Goal: Information Seeking & Learning: Learn about a topic

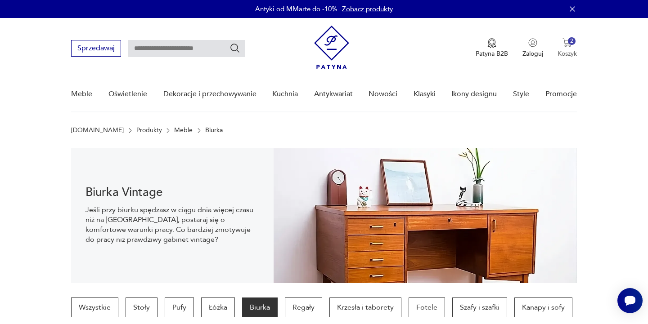
click at [564, 52] on p "Koszyk" at bounding box center [566, 53] width 19 height 9
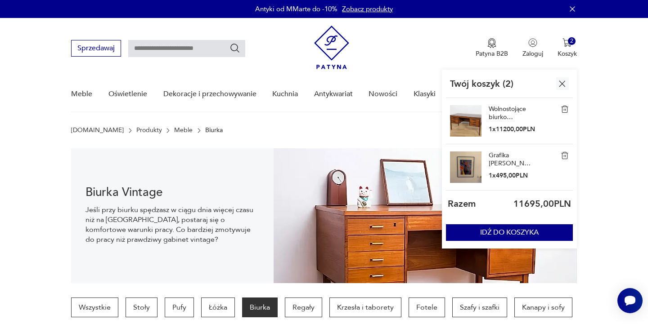
click at [469, 122] on img at bounding box center [465, 120] width 31 height 31
click at [502, 110] on link "Wolnostojące biurko palisandrowe, Dania, lata 60." at bounding box center [511, 113] width 45 height 16
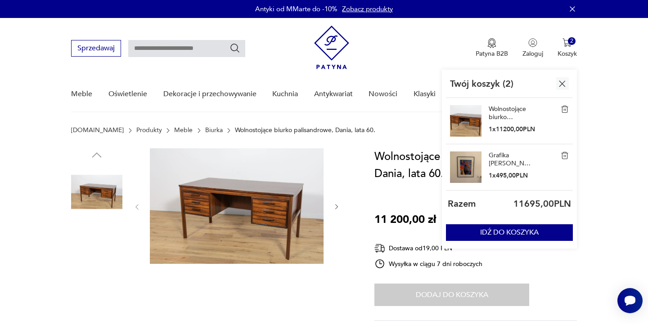
click at [275, 211] on img at bounding box center [237, 206] width 174 height 116
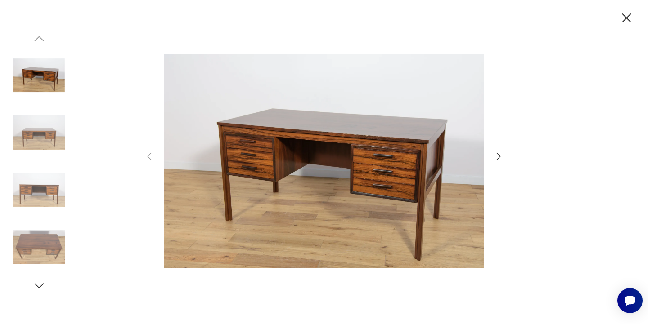
click at [496, 160] on icon "button" at bounding box center [498, 156] width 11 height 11
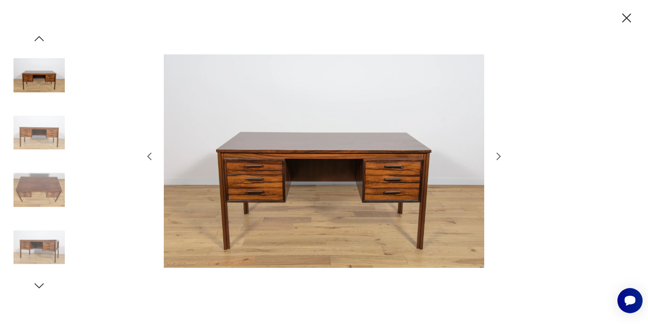
click at [497, 159] on icon "button" at bounding box center [499, 156] width 4 height 7
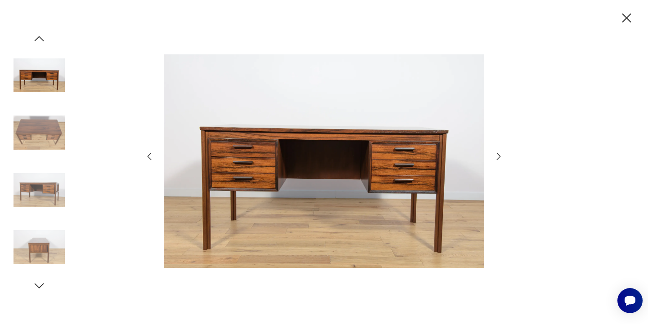
click at [497, 159] on icon "button" at bounding box center [499, 156] width 4 height 7
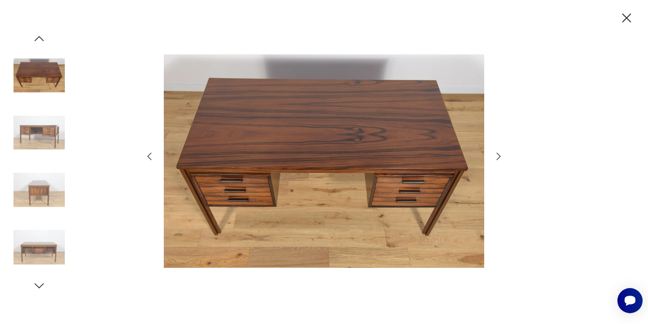
click at [497, 159] on icon "button" at bounding box center [499, 156] width 4 height 7
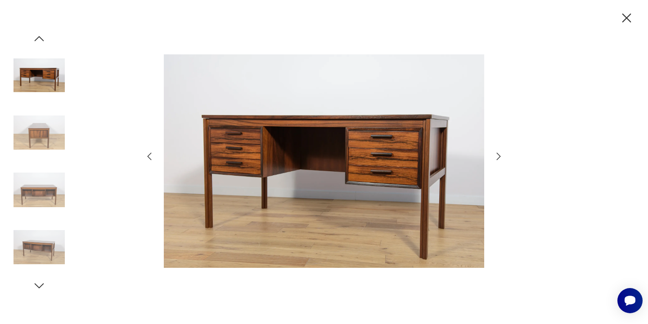
click at [497, 159] on icon "button" at bounding box center [499, 156] width 4 height 7
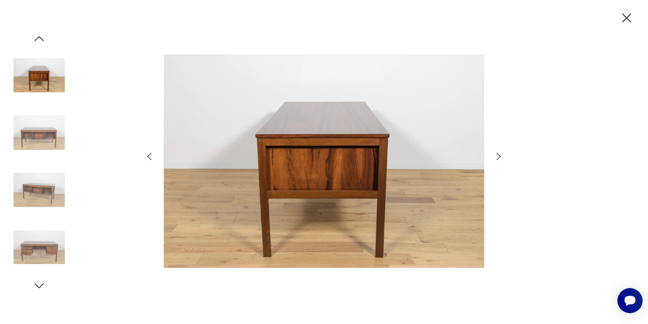
click at [625, 13] on icon "button" at bounding box center [626, 18] width 16 height 16
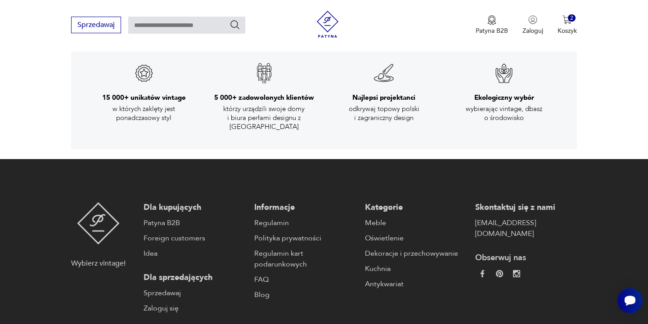
scroll to position [1467, 0]
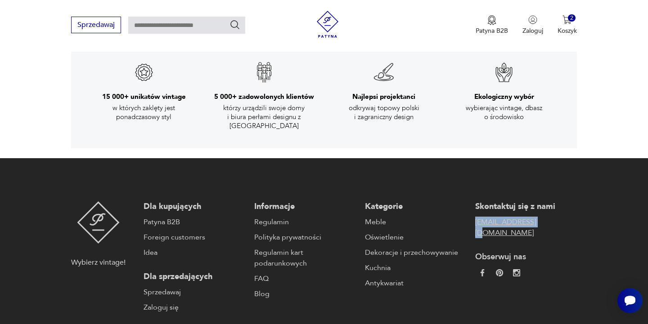
drag, startPoint x: 474, startPoint y: 197, endPoint x: 537, endPoint y: 199, distance: 63.4
click at [537, 202] on div "Dla kupujących Patyna B2B Foreign customers Idea Dla sprzedających Sprzedawaj Z…" at bounding box center [359, 258] width 433 height 112
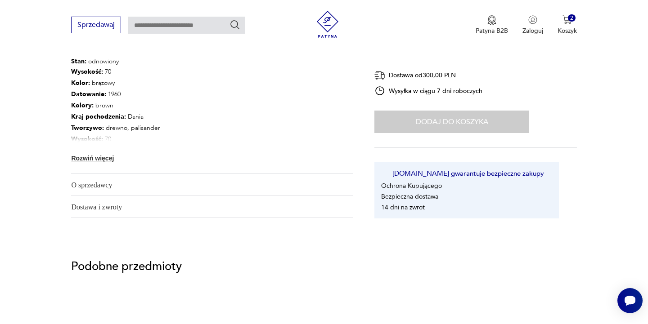
scroll to position [475, 0]
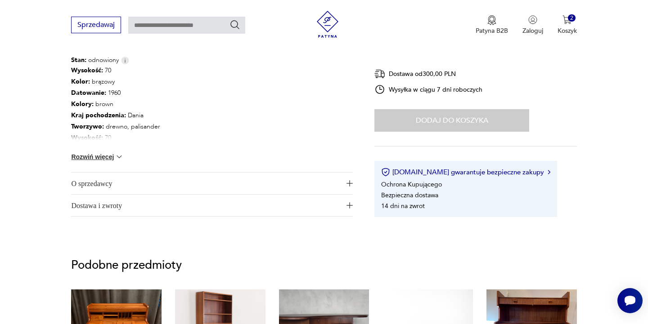
click at [103, 158] on button "Rozwiń więcej" at bounding box center [97, 156] width 52 height 9
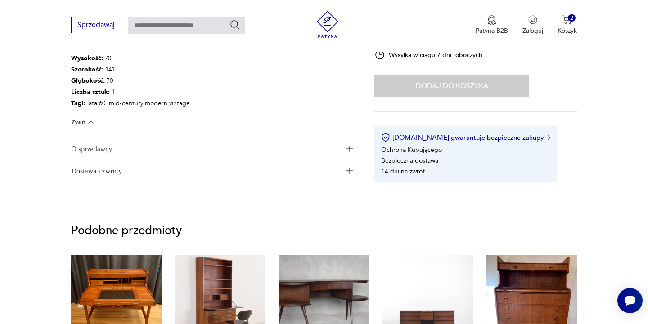
scroll to position [557, 0]
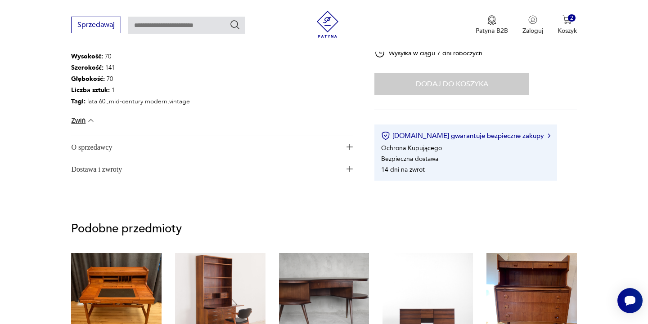
click at [102, 146] on span "O sprzedawcy" at bounding box center [205, 147] width 269 height 22
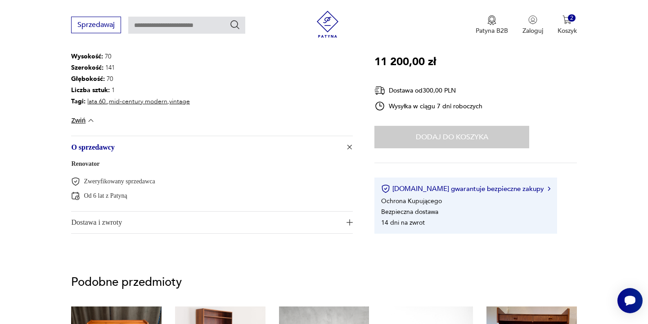
click at [106, 224] on span "Dostawa i zwroty" at bounding box center [205, 223] width 269 height 22
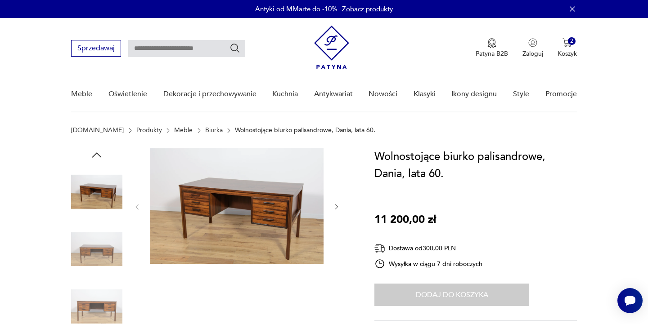
scroll to position [0, 0]
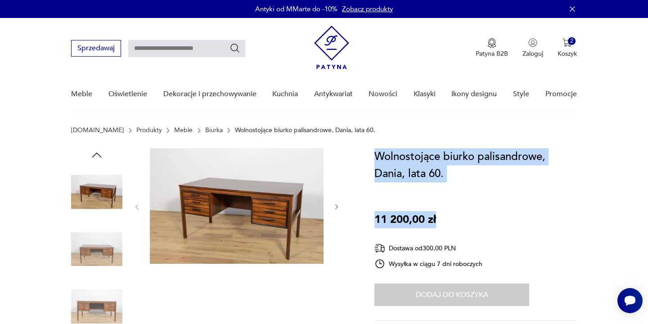
drag, startPoint x: 373, startPoint y: 157, endPoint x: 447, endPoint y: 225, distance: 100.9
copy div "Wolnostojące biurko palisandrowe, Dania, lata 60. 11 200,00 zł"
